Goal: Transaction & Acquisition: Purchase product/service

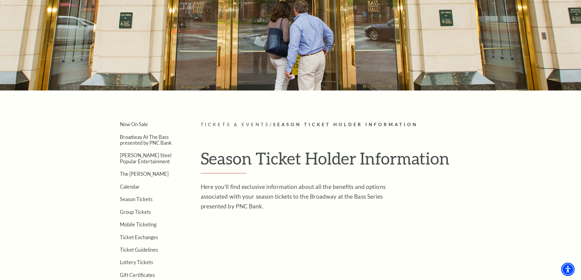
scroll to position [92, 0]
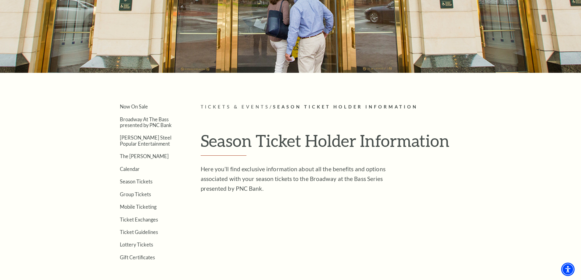
click at [291, 107] on span "Season Ticket Holder Information" at bounding box center [345, 106] width 145 height 5
click at [141, 106] on link "Now On Sale" at bounding box center [134, 107] width 28 height 6
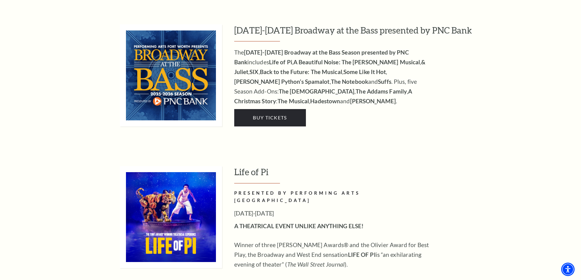
scroll to position [610, 0]
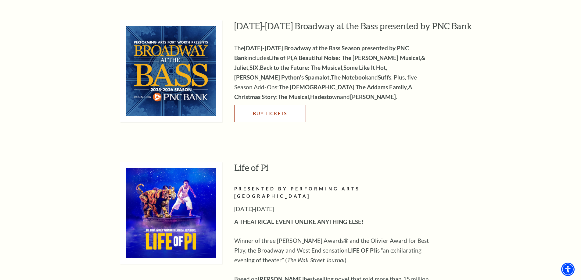
click at [281, 105] on link "Buy Tickets" at bounding box center [270, 113] width 72 height 17
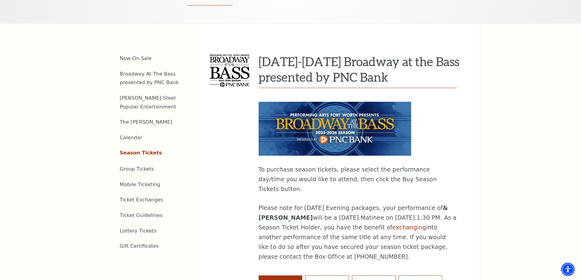
scroll to position [244, 0]
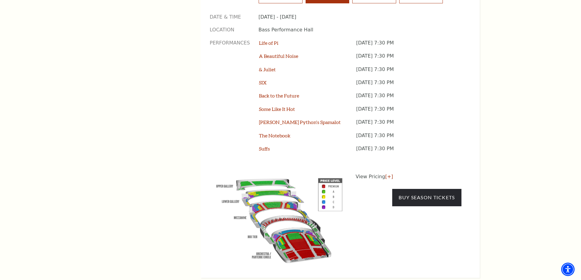
scroll to position [549, 0]
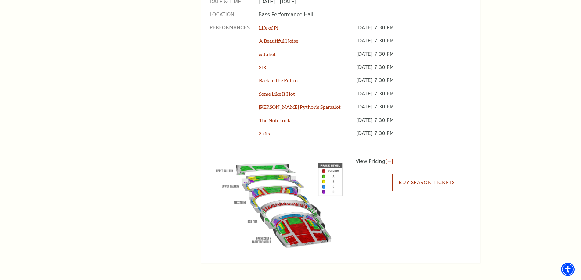
click at [404, 174] on link "Buy Season Tickets" at bounding box center [426, 182] width 69 height 17
